Goal: Task Accomplishment & Management: Use online tool/utility

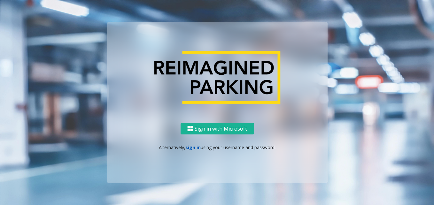
click at [192, 148] on link "sign in" at bounding box center [193, 148] width 15 height 6
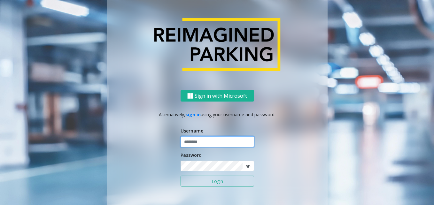
click at [211, 141] on input "text" at bounding box center [218, 142] width 74 height 11
type input "*"
click at [181, 176] on button "Login" at bounding box center [218, 181] width 74 height 11
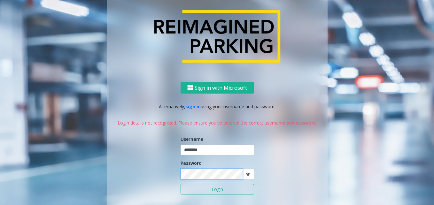
click at [0, 171] on html "Sign in with Microsoft Alternatively, sign in using your username and password.…" at bounding box center [217, 102] width 434 height 205
type input "*******"
click at [181, 184] on button "Login" at bounding box center [218, 189] width 74 height 11
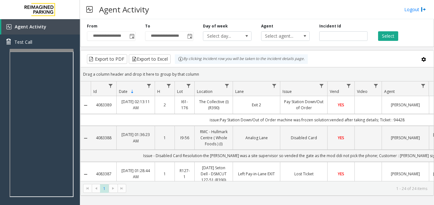
click at [276, 3] on div "Agent Activity Logout" at bounding box center [257, 9] width 354 height 19
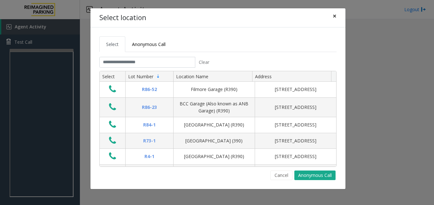
click at [333, 17] on span "×" at bounding box center [335, 16] width 4 height 9
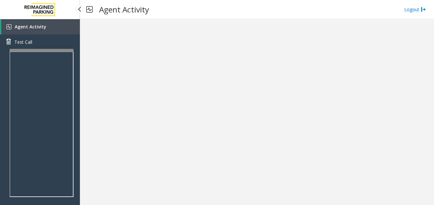
click at [33, 24] on span "Agent Activity" at bounding box center [31, 27] width 32 height 6
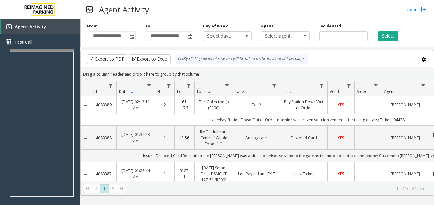
drag, startPoint x: 333, startPoint y: 65, endPoint x: 310, endPoint y: 94, distance: 37.2
click at [313, 92] on kendo-grid "Export to PDF Export to Excel By clicking Incident row you will be taken to the…" at bounding box center [257, 123] width 354 height 146
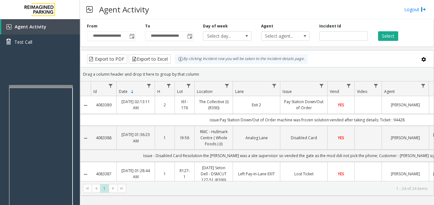
click at [46, 86] on div at bounding box center [41, 86] width 64 height 3
click at [33, 26] on span "Agent Activity" at bounding box center [31, 27] width 32 height 6
click at [33, 42] on link "Test Call" at bounding box center [40, 42] width 80 height 15
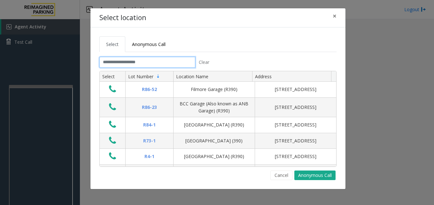
click at [141, 62] on input "text" at bounding box center [147, 62] width 96 height 11
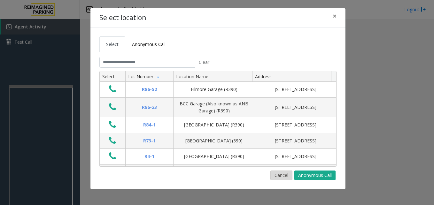
click at [284, 174] on button "Cancel" at bounding box center [282, 176] width 22 height 10
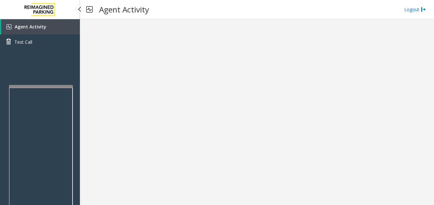
click at [39, 55] on div "Agent Activity Test Call" at bounding box center [40, 121] width 80 height 205
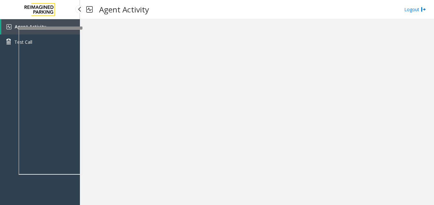
click at [48, 28] on div at bounding box center [51, 28] width 64 height 3
click at [24, 189] on div "Agent Activity Test Call" at bounding box center [40, 121] width 80 height 205
click at [59, 29] on iframe at bounding box center [50, 102] width 64 height 146
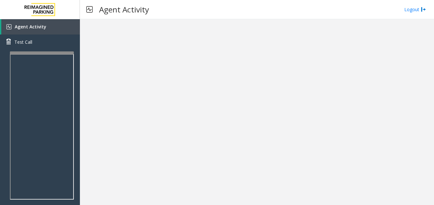
click at [53, 54] on div at bounding box center [42, 53] width 64 height 3
